Goal: Register for event/course

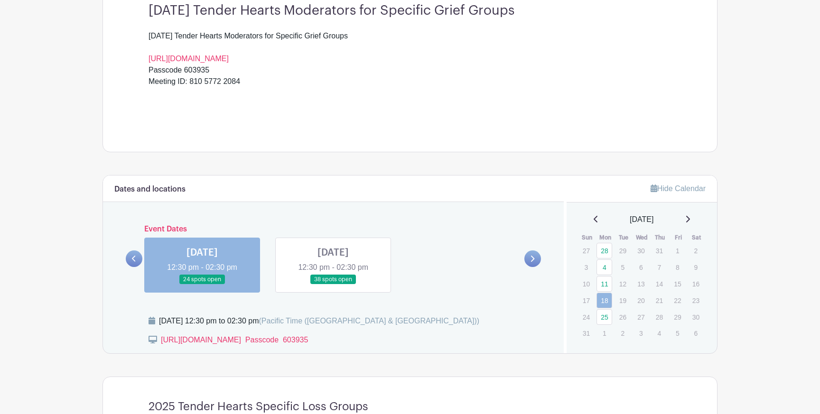
scroll to position [293, 0]
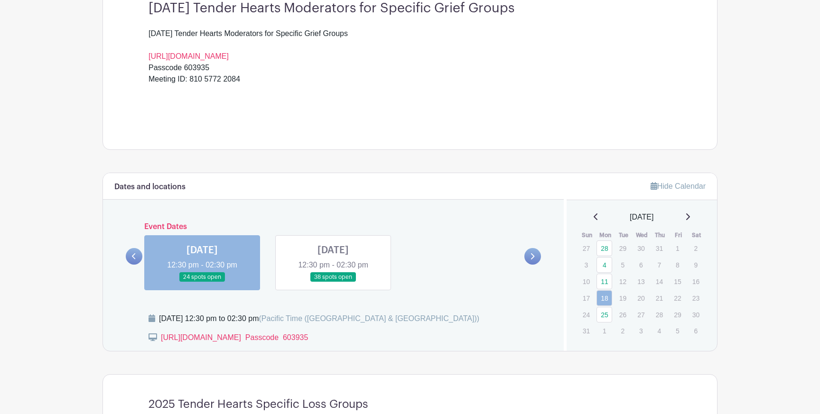
click at [333, 282] on link at bounding box center [333, 282] width 0 height 0
click at [531, 257] on icon at bounding box center [532, 256] width 4 height 7
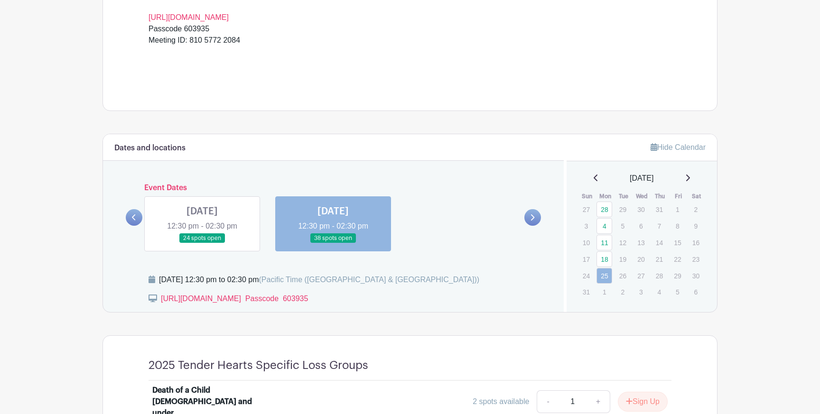
scroll to position [347, 0]
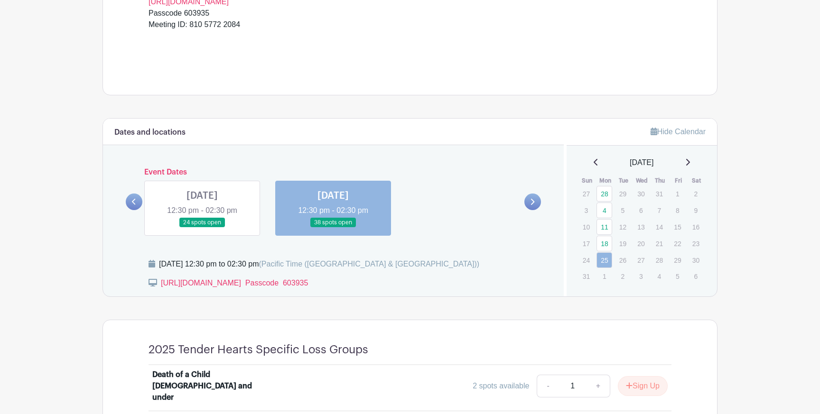
click at [529, 199] on link at bounding box center [532, 202] width 17 height 17
click at [690, 163] on icon at bounding box center [687, 163] width 5 height 8
click at [689, 162] on div "[DATE]" at bounding box center [642, 162] width 128 height 11
